Goal: Task Accomplishment & Management: Use online tool/utility

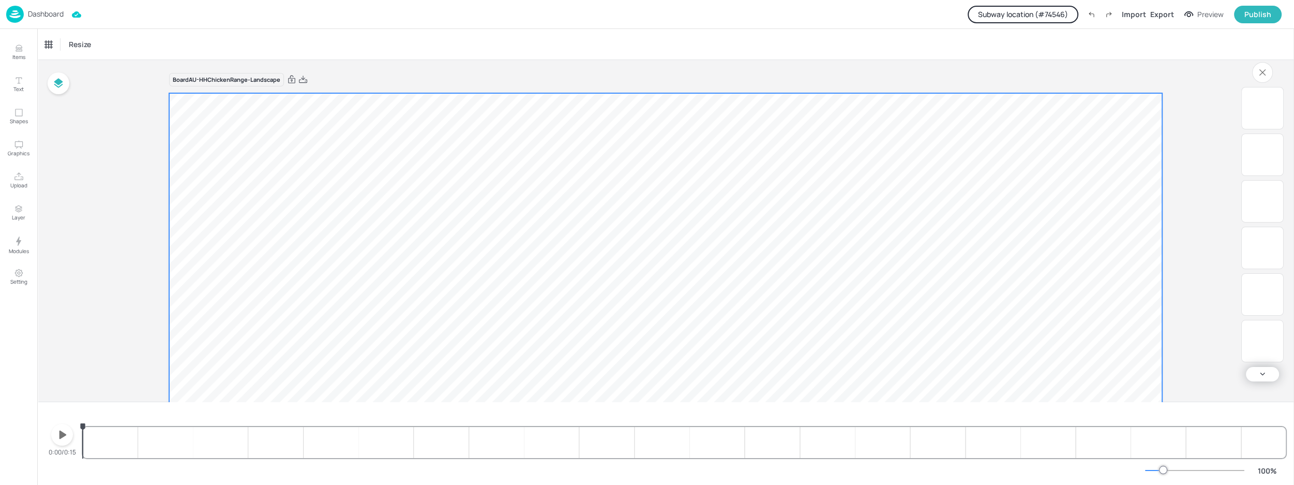
scroll to position [188, 0]
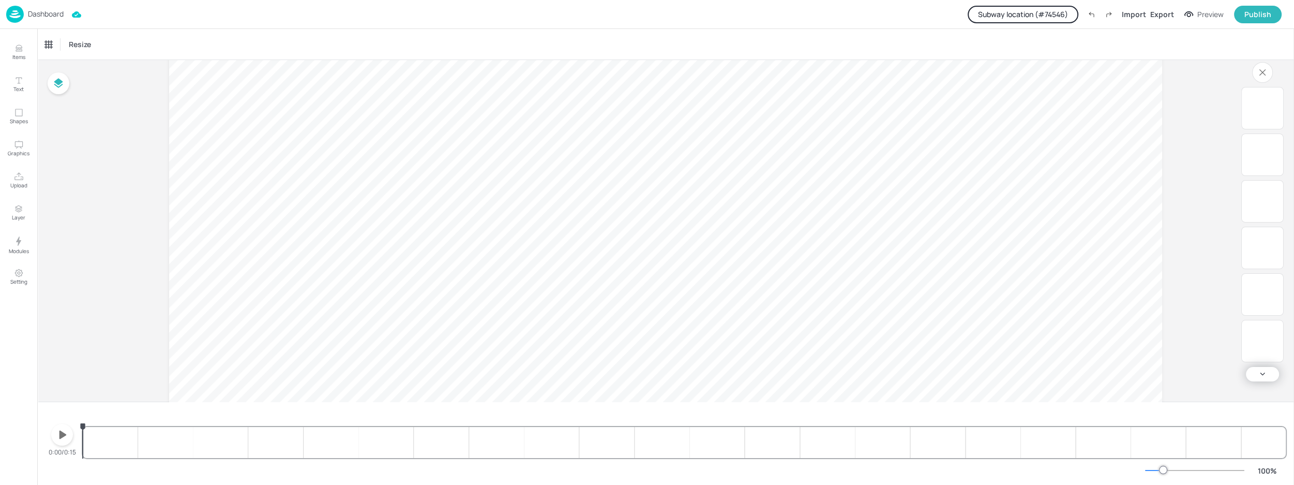
click at [71, 434] on button "button" at bounding box center [62, 435] width 22 height 22
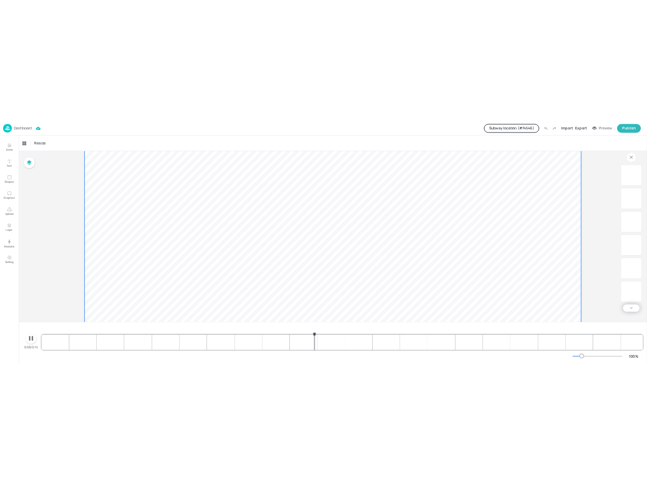
scroll to position [235, 0]
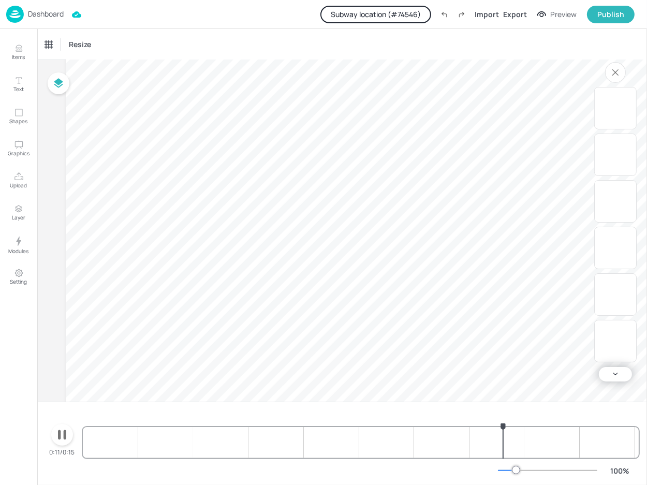
click at [457, 43] on div "Resize" at bounding box center [341, 44] width 609 height 31
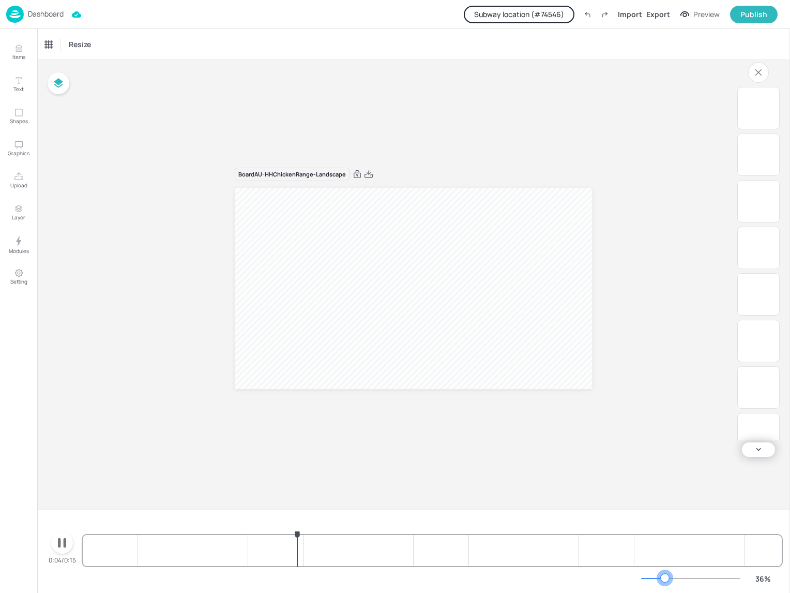
scroll to position [0, 0]
drag, startPoint x: 667, startPoint y: 579, endPoint x: 626, endPoint y: 565, distance: 43.7
click at [651, 484] on div at bounding box center [690, 578] width 99 height 8
click at [537, 484] on div "Board AU-HHChickenRange-Landscape 4.50 15.13 10.10 10.10 15.15 14.10 20.93 14.1…" at bounding box center [413, 285] width 753 height 450
click at [752, 343] on span "10.10" at bounding box center [759, 341] width 22 height 10
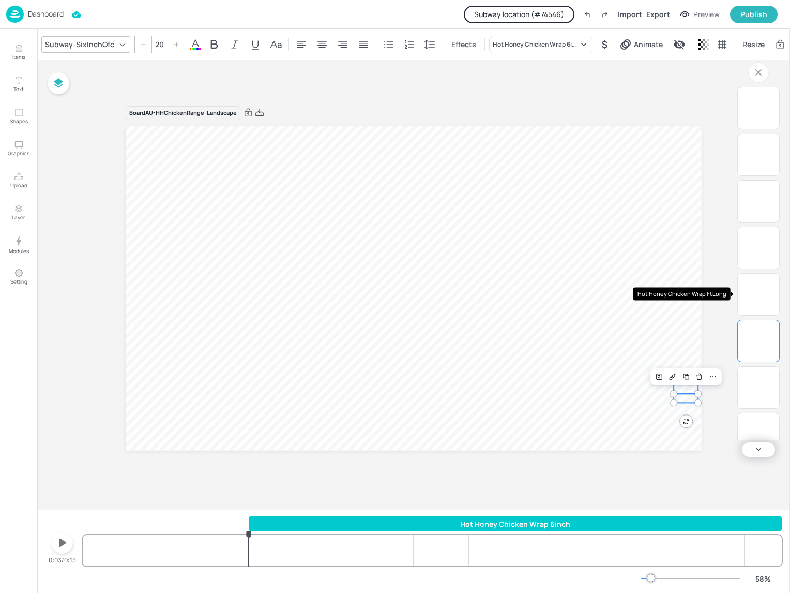
click at [757, 290] on span "15.15" at bounding box center [759, 294] width 21 height 10
click at [70, 484] on button "button" at bounding box center [62, 543] width 22 height 22
click at [69, 484] on icon "button" at bounding box center [62, 542] width 17 height 17
click at [70, 484] on icon "button" at bounding box center [62, 542] width 17 height 17
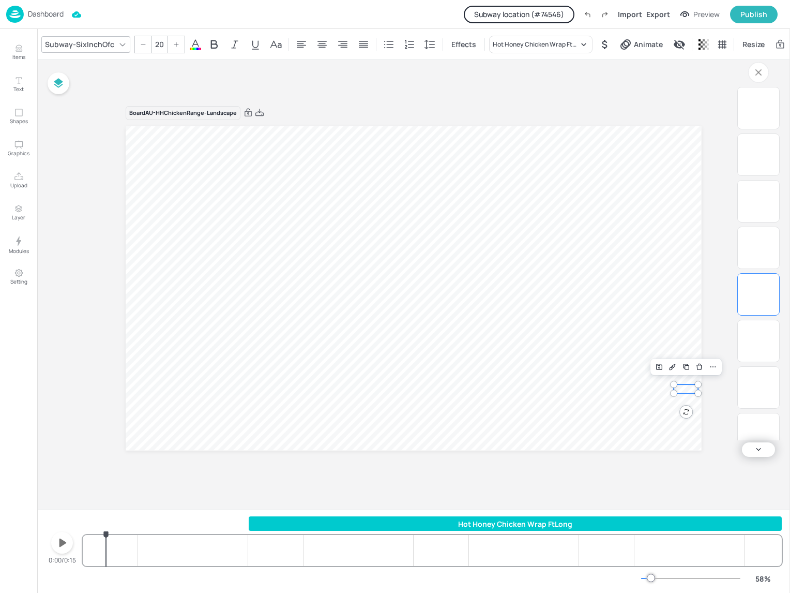
click at [106, 484] on div "Hot Honey Chicken Wrap FtLong 4.50 15.13 10.10 10.10 15.15 14.10 20.93 14.10 20…" at bounding box center [432, 541] width 699 height 50
click at [626, 483] on div "Board AU-HHChickenRange-Landscape 4.50 15.13 10.10 10.10 15.15 14.10 20.93 14.1…" at bounding box center [413, 285] width 753 height 450
click at [760, 350] on div "10.10" at bounding box center [758, 340] width 33 height 33
type input "20"
click at [66, 484] on button "button" at bounding box center [62, 543] width 22 height 22
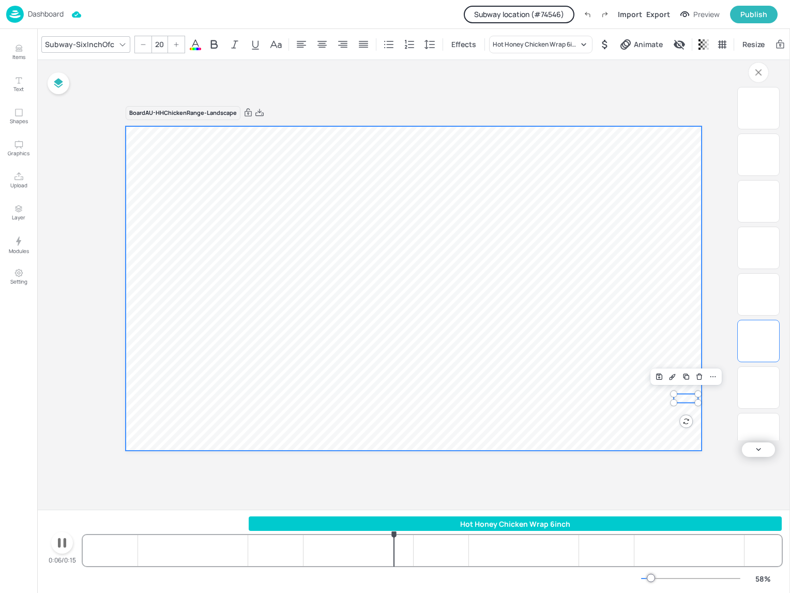
click at [538, 267] on video at bounding box center [414, 288] width 576 height 324
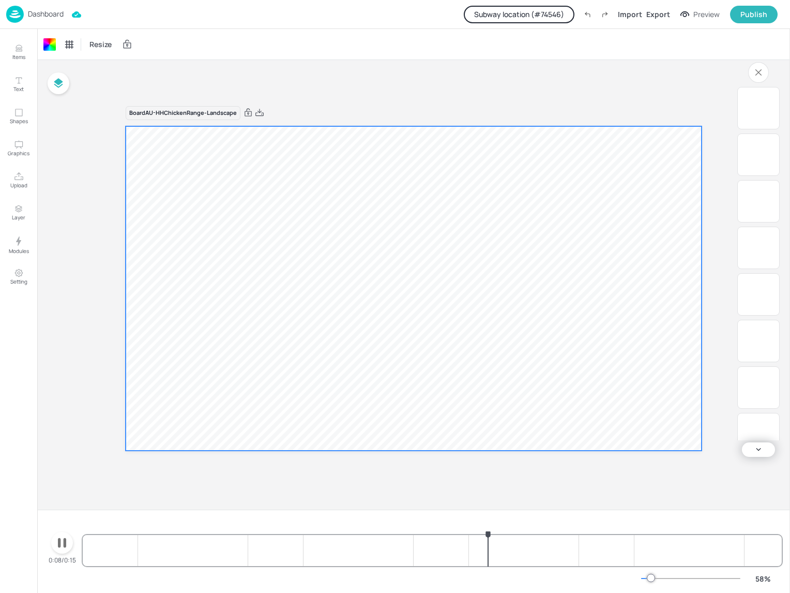
click at [65, 484] on icon "button" at bounding box center [62, 543] width 8 height 10
click at [661, 13] on div "Export" at bounding box center [659, 14] width 24 height 11
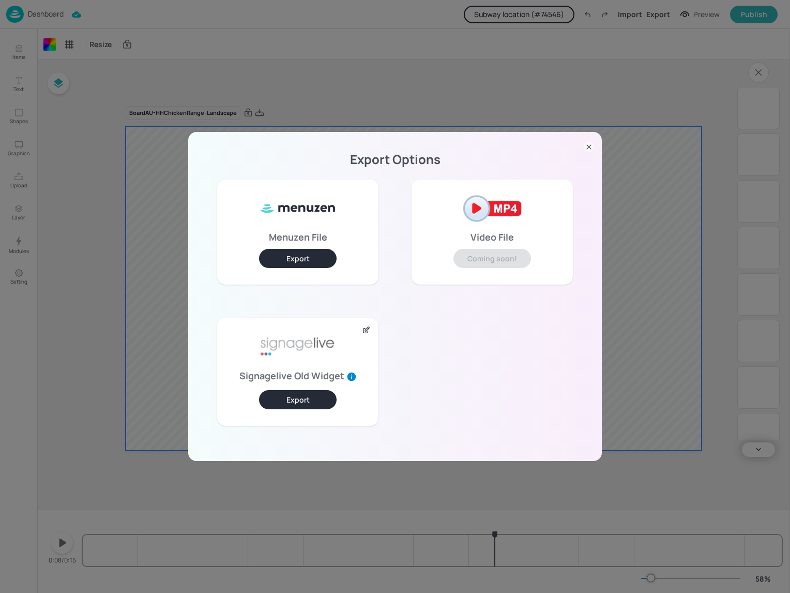
click at [590, 147] on icon at bounding box center [589, 147] width 10 height 10
